Goal: Information Seeking & Learning: Learn about a topic

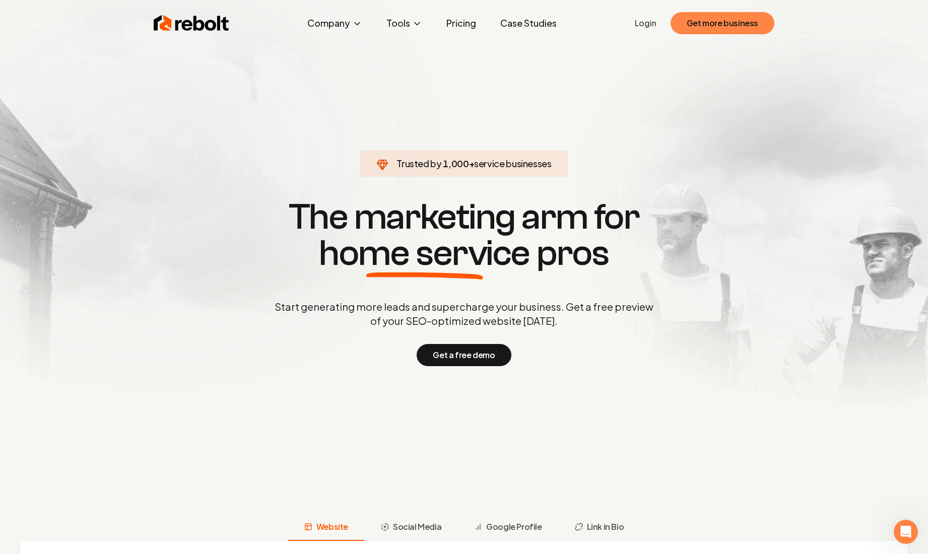
click at [713, 26] on button "Get more business" at bounding box center [723, 23] width 104 height 22
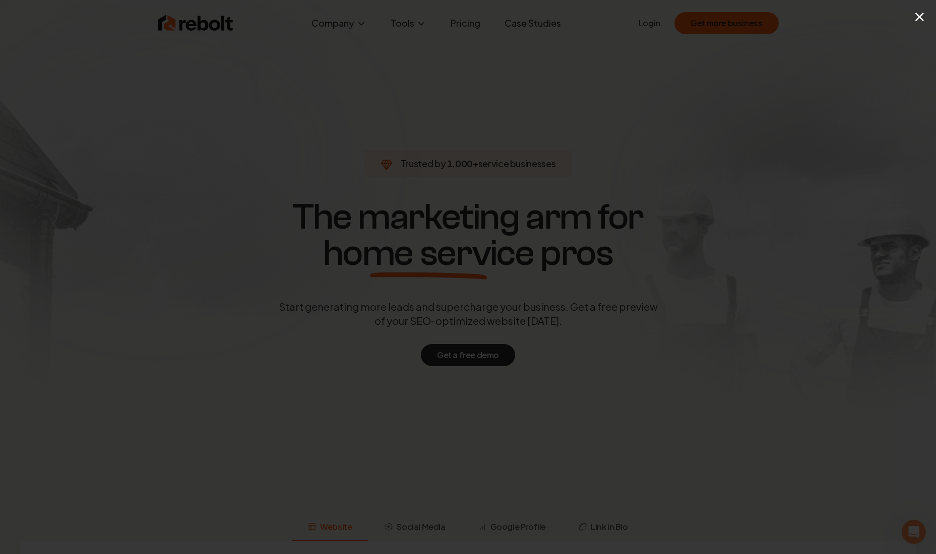
click at [924, 15] on button "×" at bounding box center [919, 16] width 13 height 23
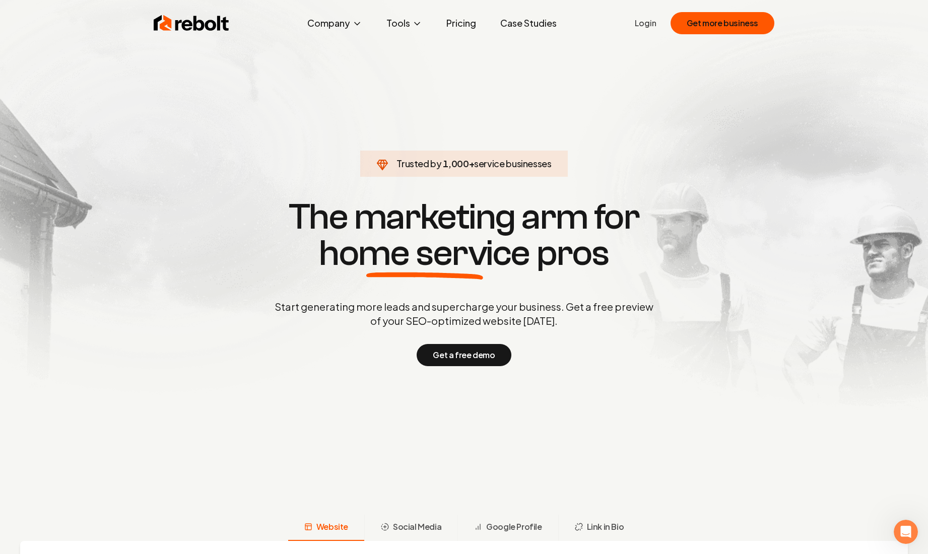
click at [465, 25] on link "Pricing" at bounding box center [461, 23] width 46 height 20
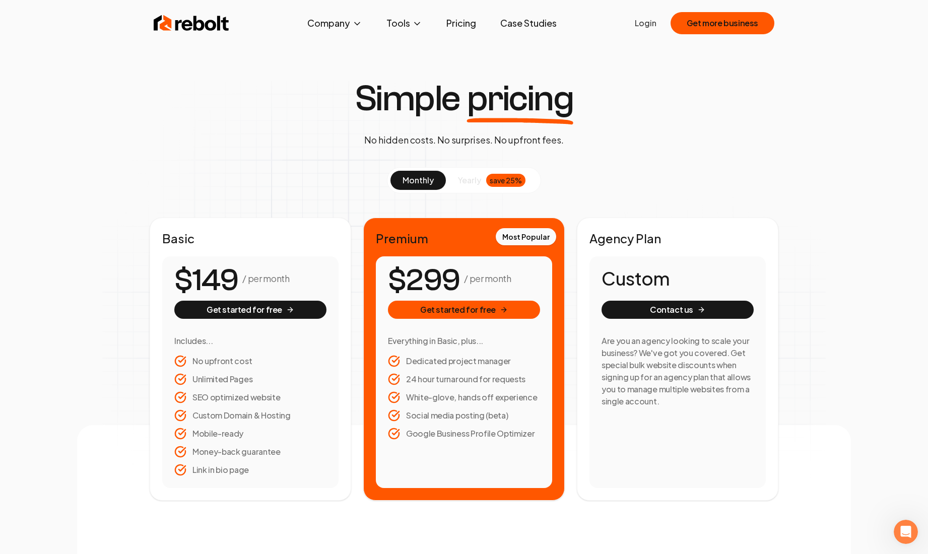
click at [470, 183] on span "yearly" at bounding box center [469, 180] width 23 height 12
click at [424, 182] on span "monthly" at bounding box center [418, 180] width 31 height 11
click at [335, 19] on button "Company" at bounding box center [334, 23] width 71 height 20
click at [198, 32] on img at bounding box center [192, 23] width 76 height 20
